Goal: Submit feedback/report problem: Submit feedback/report problem

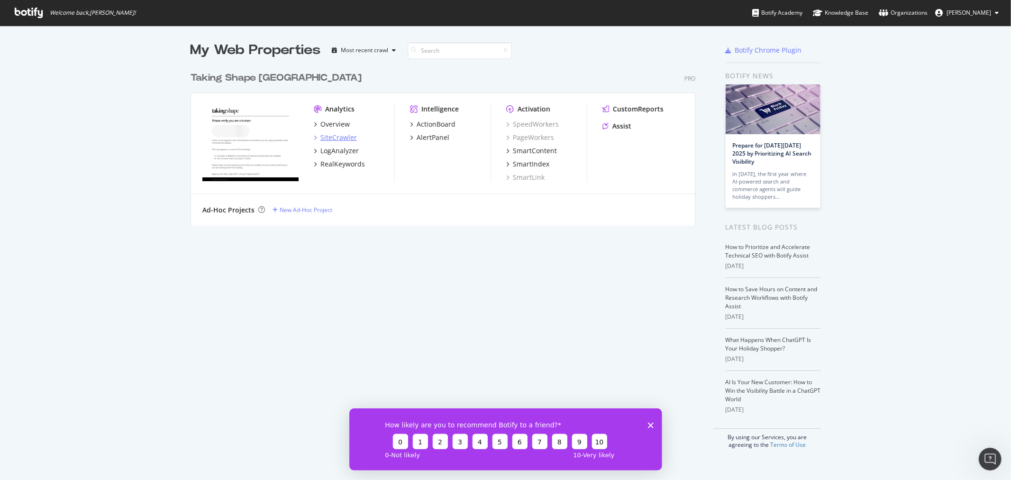
click at [333, 136] on div "SiteCrawler" at bounding box center [338, 137] width 36 height 9
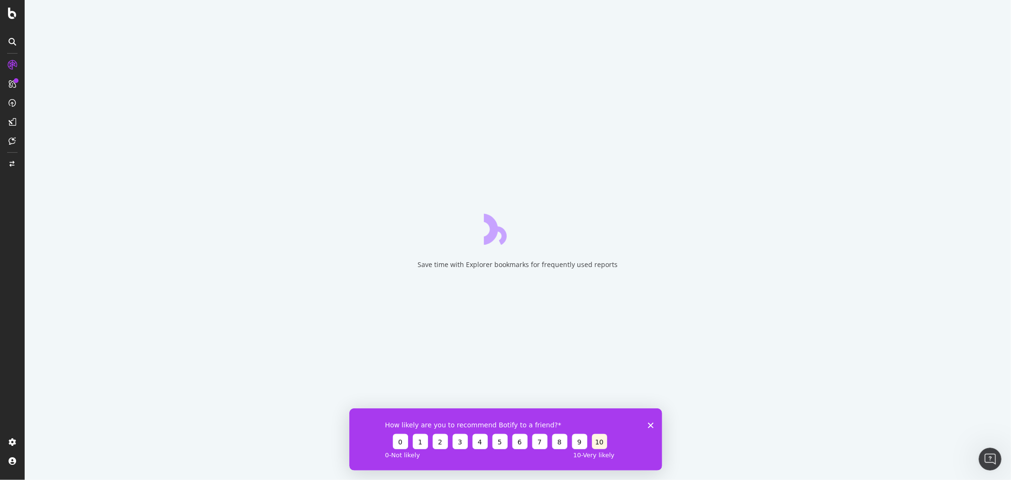
click at [602, 441] on button "10" at bounding box center [598, 440] width 15 height 15
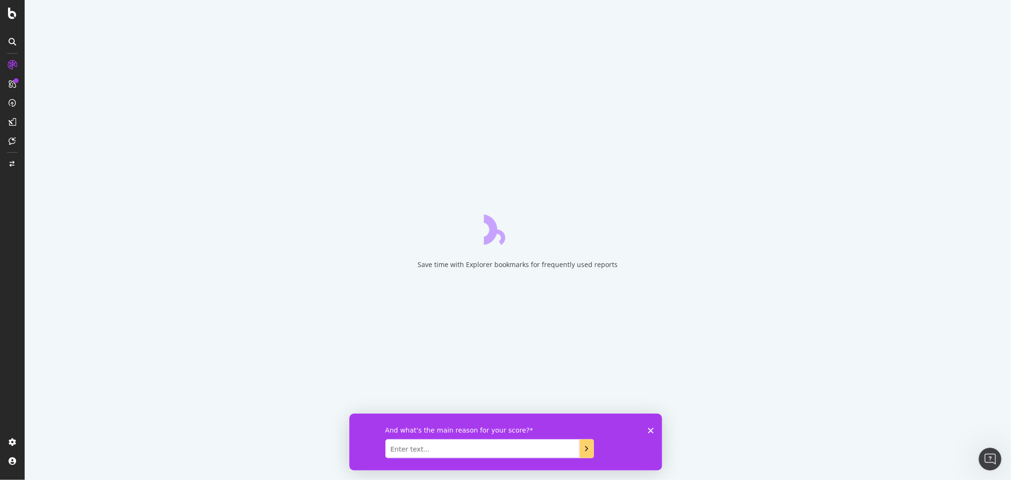
click at [512, 449] on textarea "Enter text..." at bounding box center [482, 447] width 194 height 19
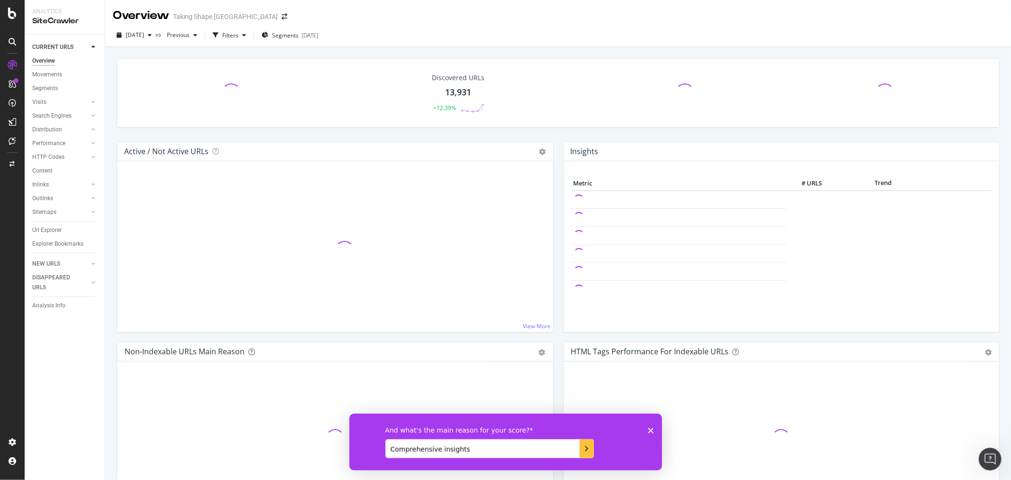
type textarea "Comprehensive insights"
click at [580, 443] on button "Submit your response" at bounding box center [586, 447] width 14 height 19
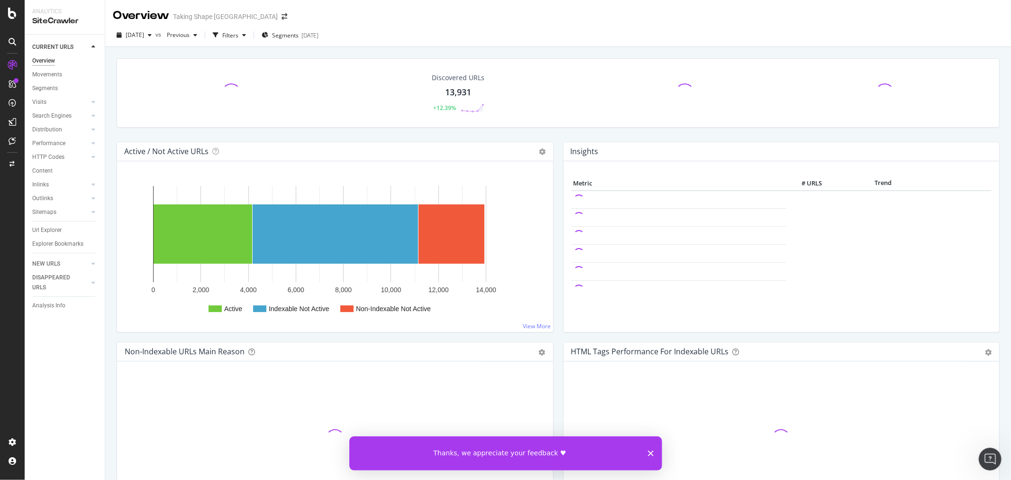
click at [653, 453] on div "Thanks, we appreciate your feedback ♥" at bounding box center [505, 452] width 313 height 34
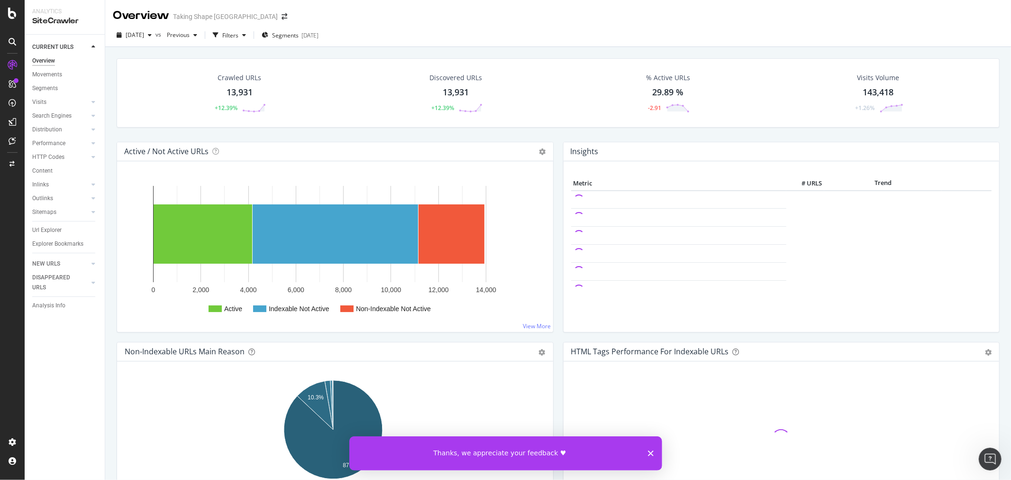
click at [649, 453] on polygon "Close survey" at bounding box center [650, 453] width 6 height 6
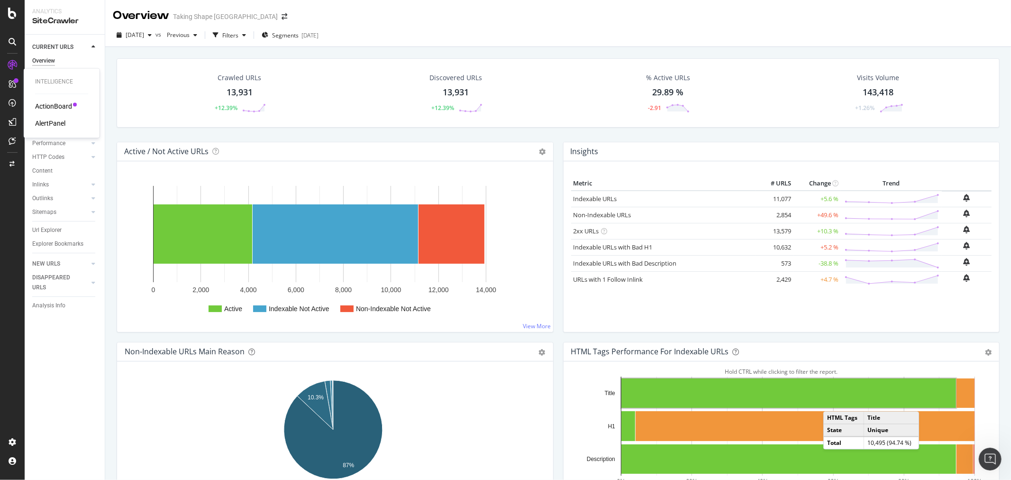
click at [7, 81] on div at bounding box center [12, 83] width 15 height 15
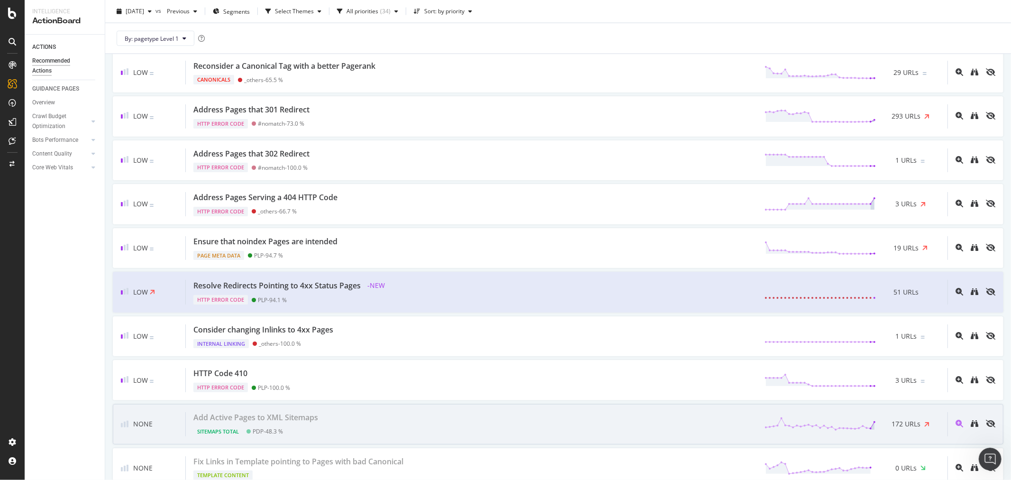
scroll to position [1190, 0]
